Goal: Information Seeking & Learning: Learn about a topic

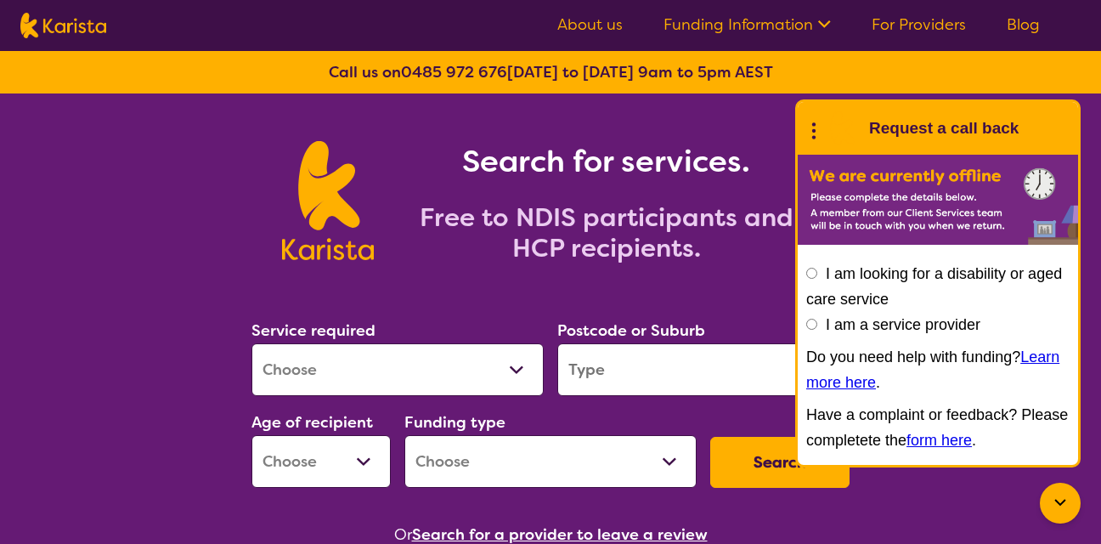
click at [521, 369] on select "Allied Health Assistant Assessment ([MEDICAL_DATA] or [MEDICAL_DATA]) Behaviour…" at bounding box center [397, 369] width 292 height 53
select select "Personal care"
click at [251, 343] on select "Allied Health Assistant Assessment ([MEDICAL_DATA] or [MEDICAL_DATA]) Behaviour…" at bounding box center [397, 369] width 292 height 53
click at [668, 370] on input "search" at bounding box center [703, 369] width 292 height 53
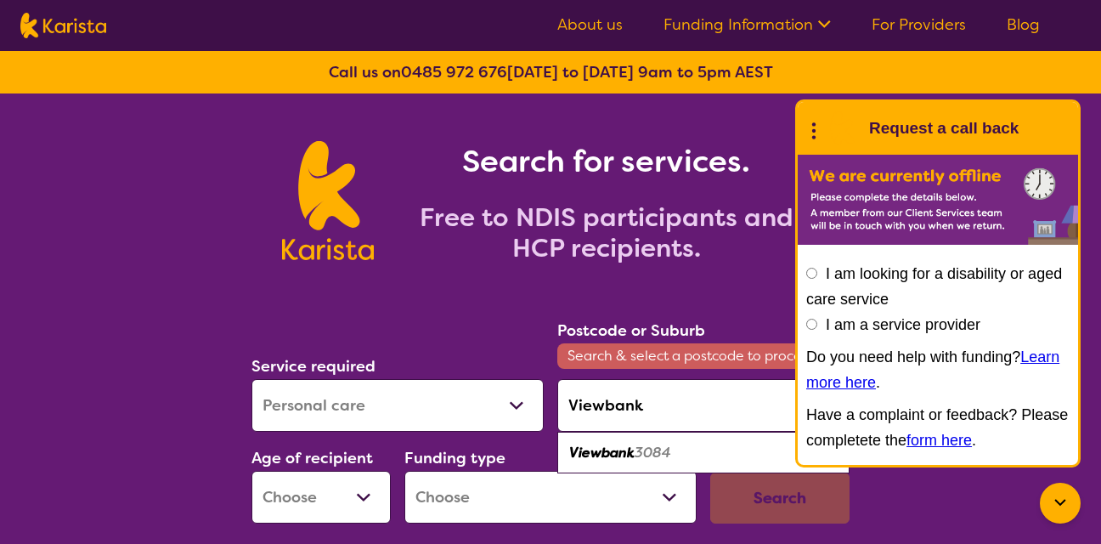
click at [622, 462] on div "Viewbank 3084" at bounding box center [703, 453] width 275 height 32
type input "3084"
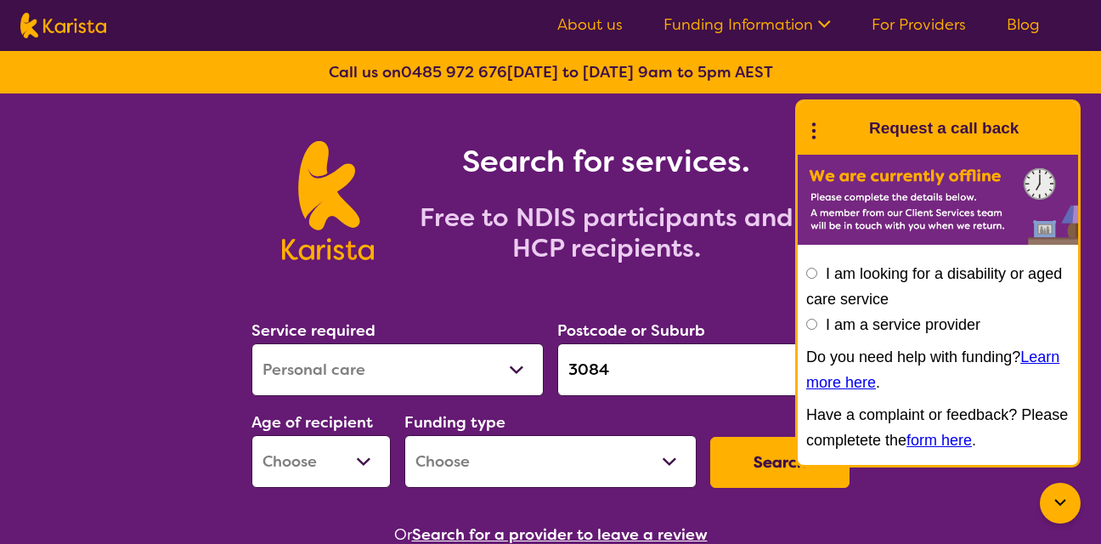
click at [368, 464] on select "Early Childhood - 0 to 9 Child - 10 to 11 Adolescent - 12 to 17 Adult - 18 to 6…" at bounding box center [320, 461] width 139 height 53
select select "AG"
click at [251, 435] on select "Early Childhood - 0 to 9 Child - 10 to 11 Adolescent - 12 to 17 Adult - 18 to 6…" at bounding box center [320, 461] width 139 height 53
click at [678, 463] on select "Home Care Package (HCP) National Disability Insurance Scheme (NDIS) I don't know" at bounding box center [550, 461] width 292 height 53
select select "HCP"
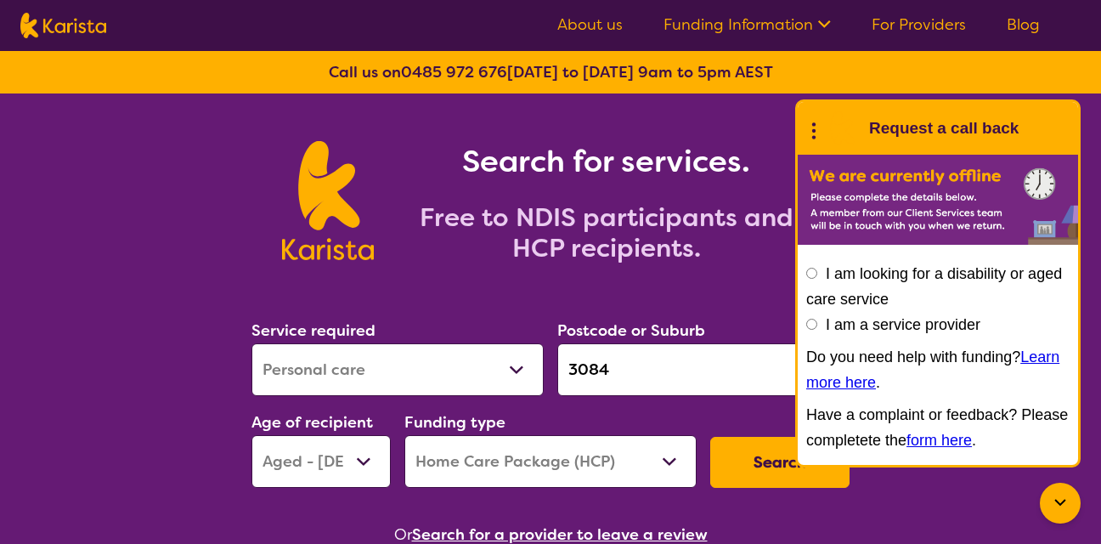
click at [404, 435] on select "Home Care Package (HCP) National Disability Insurance Scheme (NDIS) I don't know" at bounding box center [550, 461] width 292 height 53
click at [762, 454] on button "Search" at bounding box center [779, 462] width 139 height 51
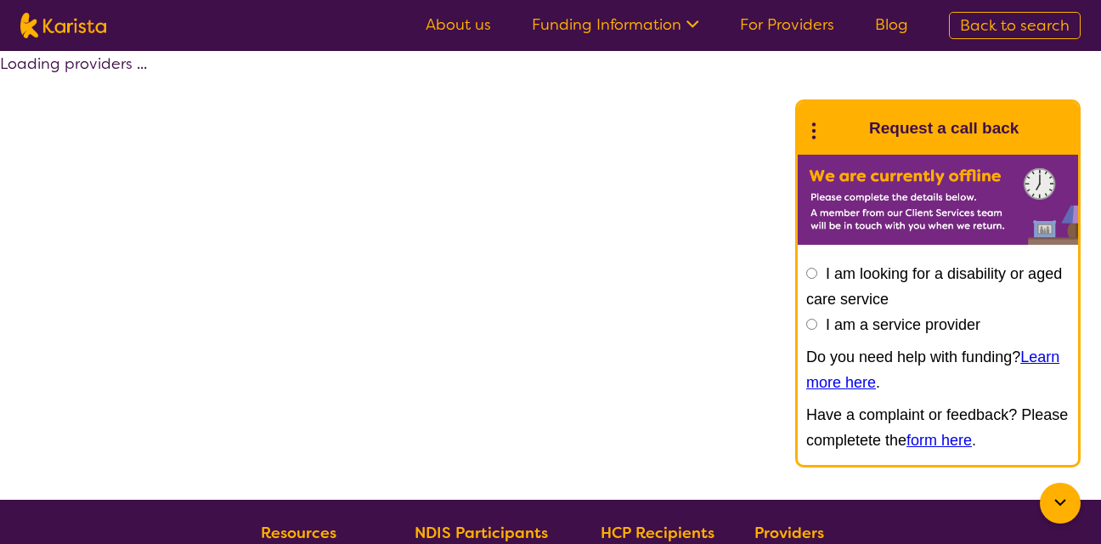
select select "by_score"
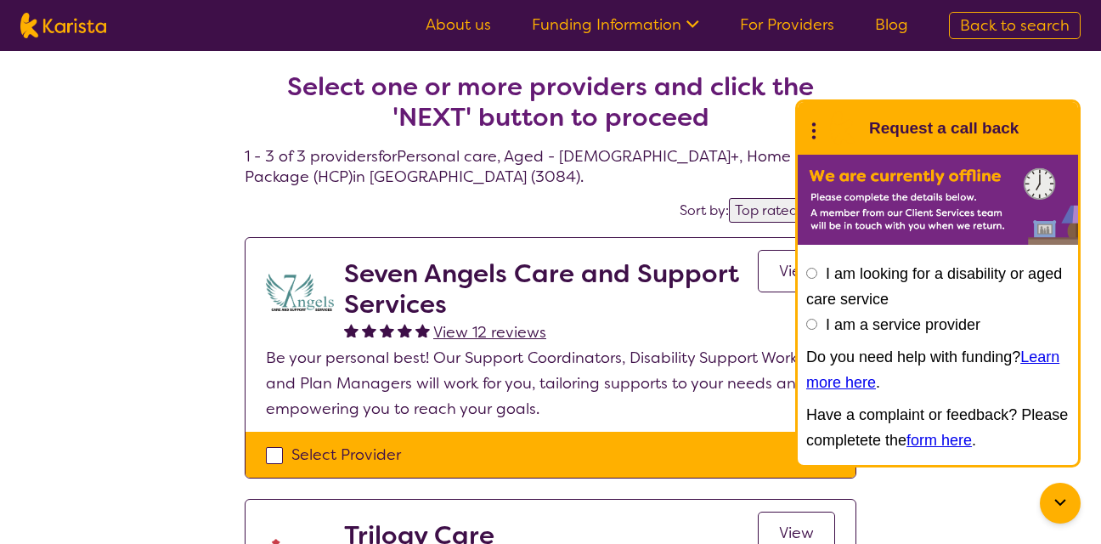
click at [999, 503] on div "Select one or more providers and click the 'NEXT' button to proceed 1 - 3 of 3 …" at bounding box center [550, 519] width 1101 height 937
click at [934, 84] on div "Select one or more providers and click the 'NEXT' button to proceed 1 - 3 of 3 …" at bounding box center [550, 519] width 1101 height 937
